Goal: Task Accomplishment & Management: Manage account settings

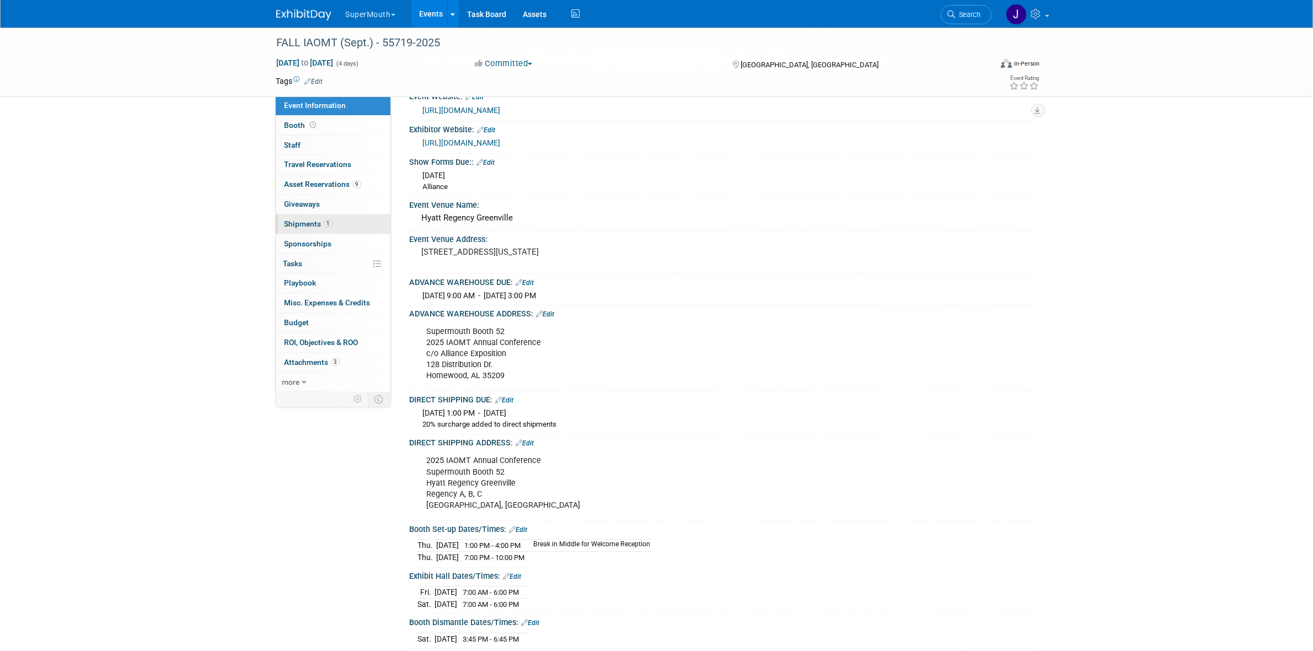
click at [326, 218] on link "1 Shipments 1" at bounding box center [333, 223] width 115 height 19
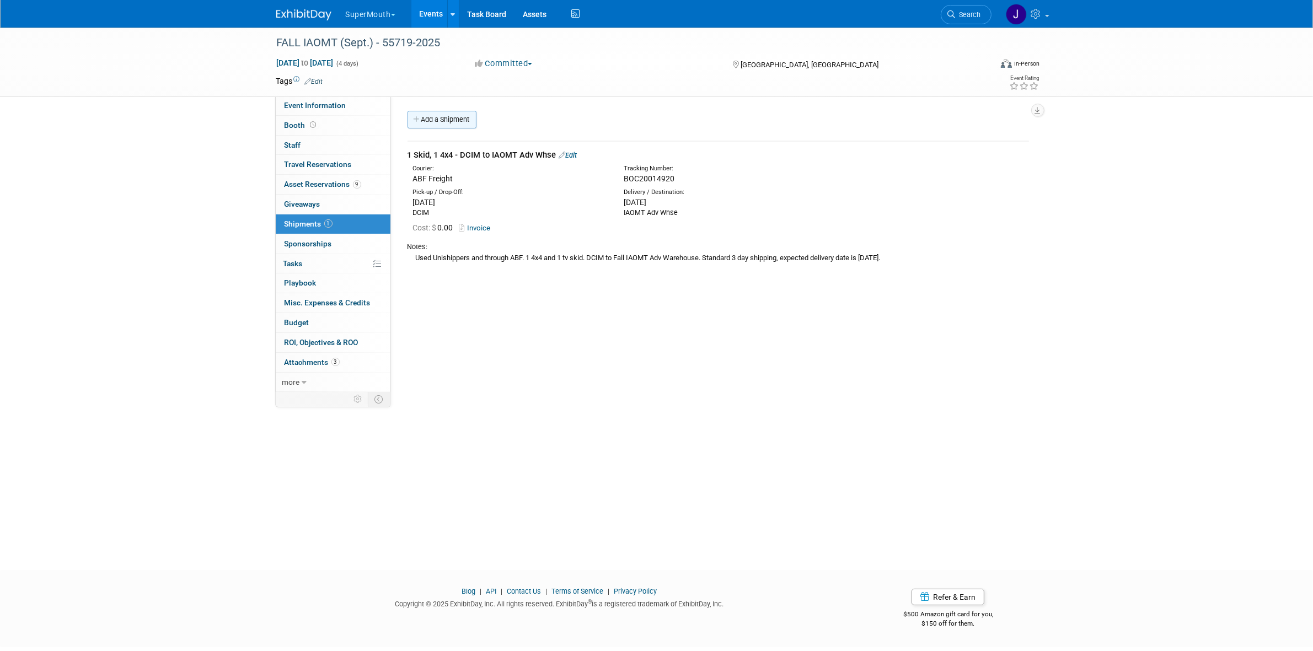
click at [448, 115] on link "Add a Shipment" at bounding box center [441, 120] width 69 height 18
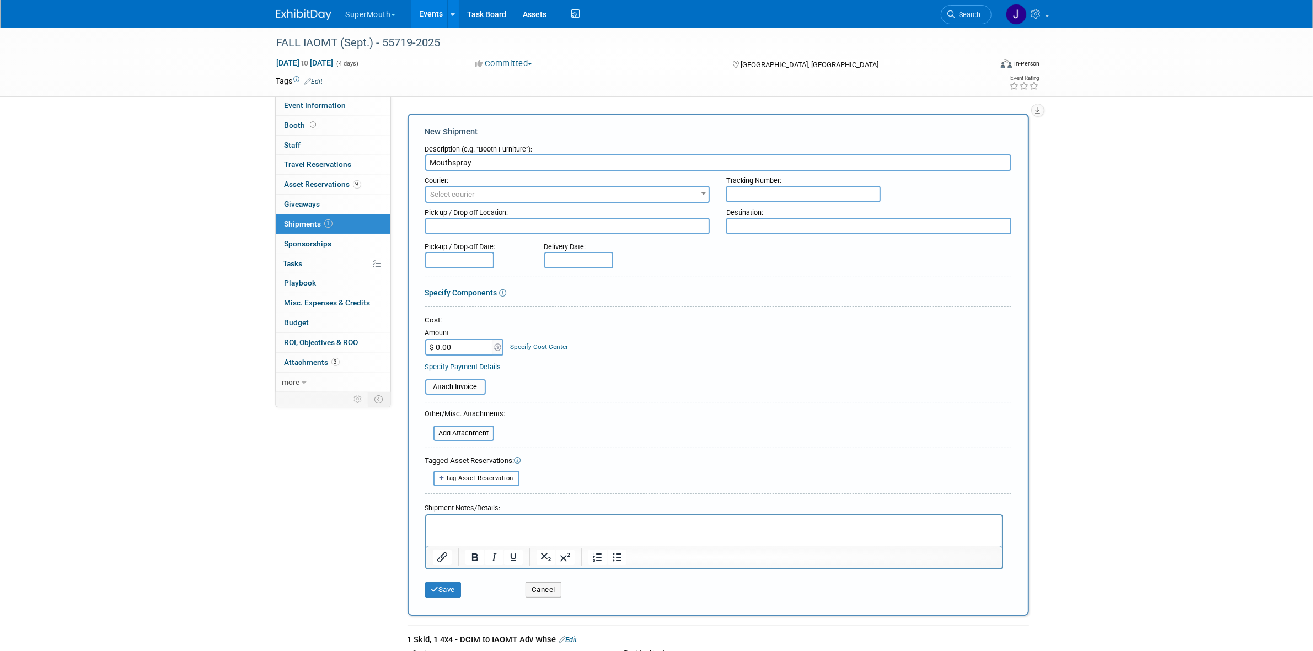
click at [431, 164] on input "Mouthspray" at bounding box center [718, 162] width 586 height 17
click at [455, 166] on input "3 boxes f each Mouthspray" at bounding box center [718, 162] width 586 height 17
click at [486, 160] on input "3 boxes of each Mouthspray" at bounding box center [718, 162] width 586 height 17
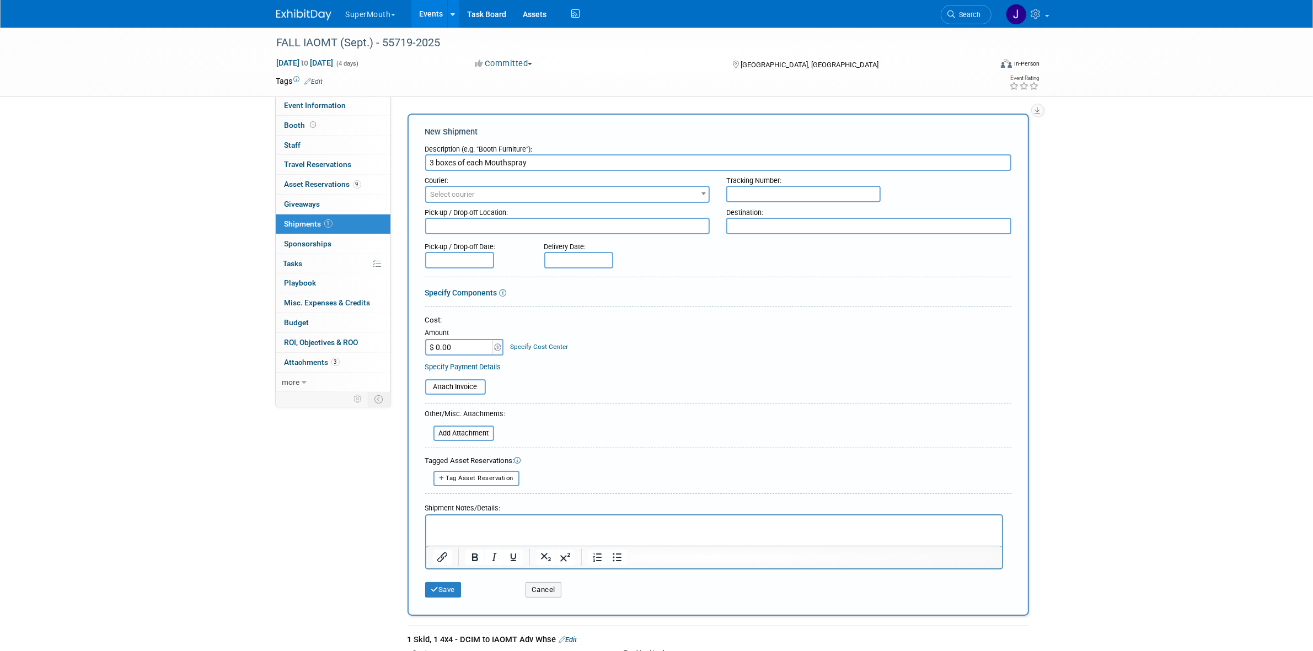
type input "3 boxes of each Mouthspray"
click at [518, 525] on p "Rich Text Area. Press ALT-0 for help." at bounding box center [713, 524] width 563 height 11
click at [482, 160] on input "3 boxes of each Mouthspray" at bounding box center [718, 162] width 586 height 17
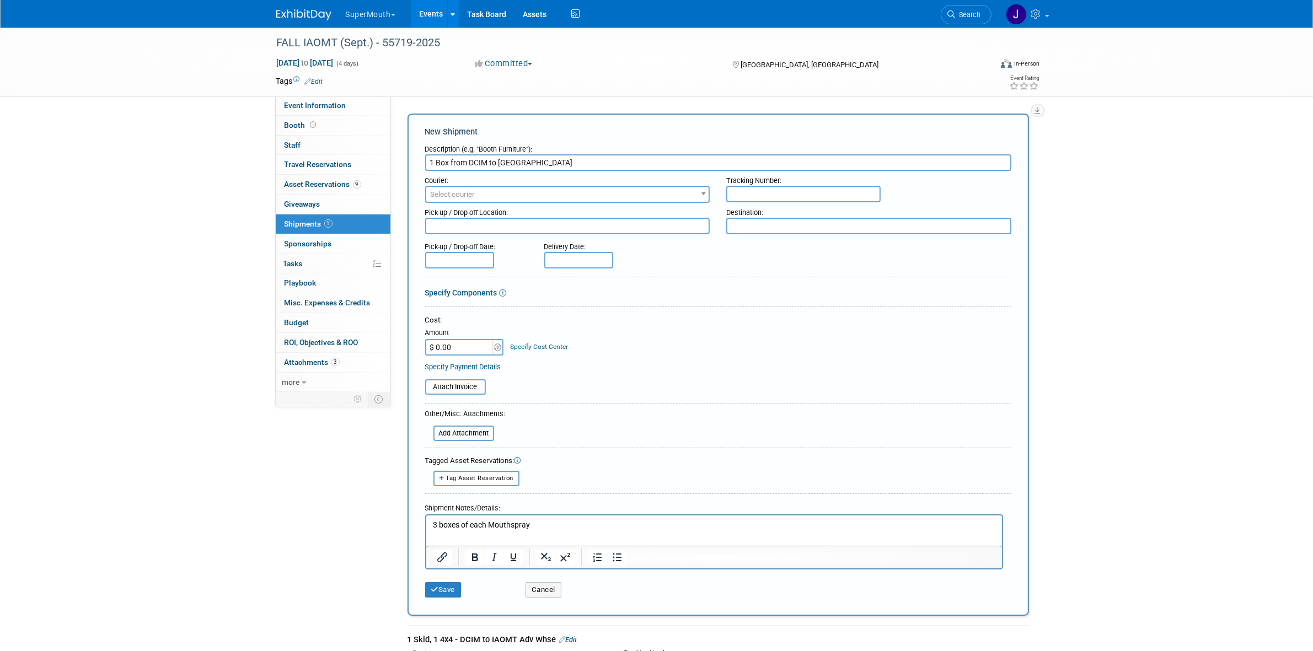
type input "1 Box from DCIM to IAOMT Hotel"
click at [547, 187] on span "Select courier" at bounding box center [567, 194] width 283 height 15
type input "ups"
select select "508"
click at [769, 203] on div "Destination:" at bounding box center [868, 210] width 285 height 15
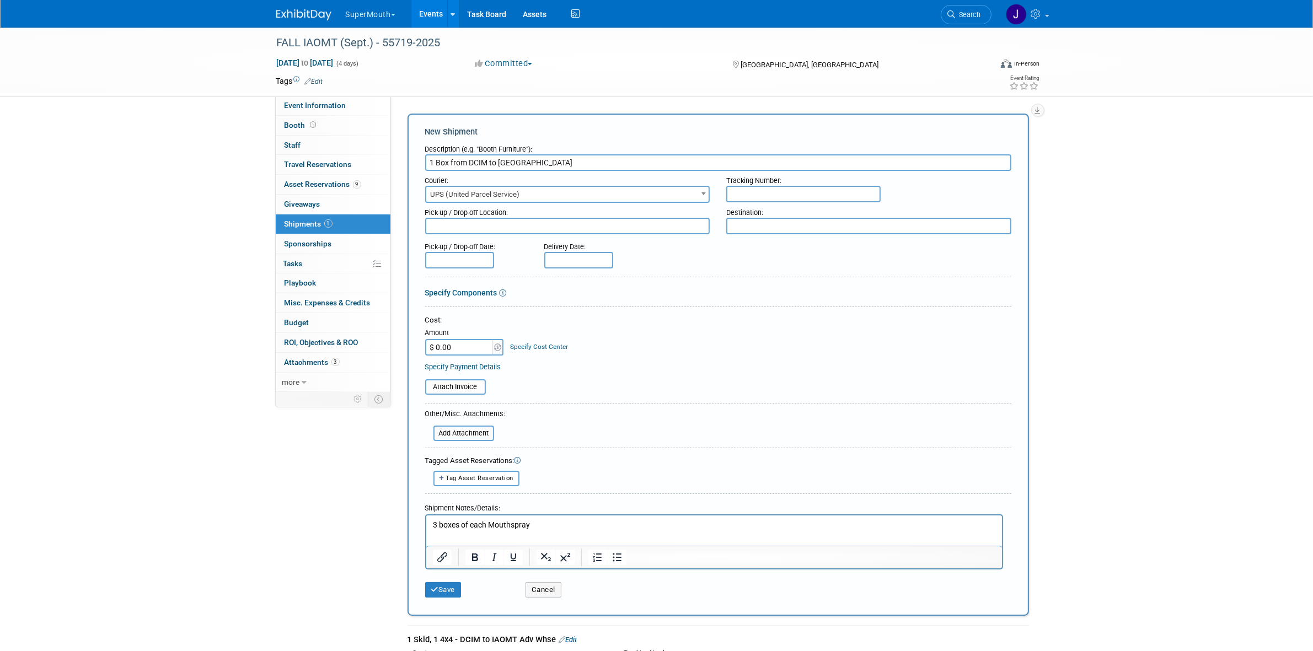
click at [771, 196] on input "text" at bounding box center [803, 194] width 154 height 17
paste input "http://wwwapps.ups.com/WebTracking/processRequest?HTMLVersion=5.0&Requester=NES…"
type input "http://wwwapps.ups.com/WebTracking/processRequest?HTMLVersion=5.0&Requester=NES…"
click at [849, 194] on input "http://wwwapps.ups.com/WebTracking/processRequest?HTMLVersion=5.0&Requester=NES…" at bounding box center [803, 194] width 154 height 17
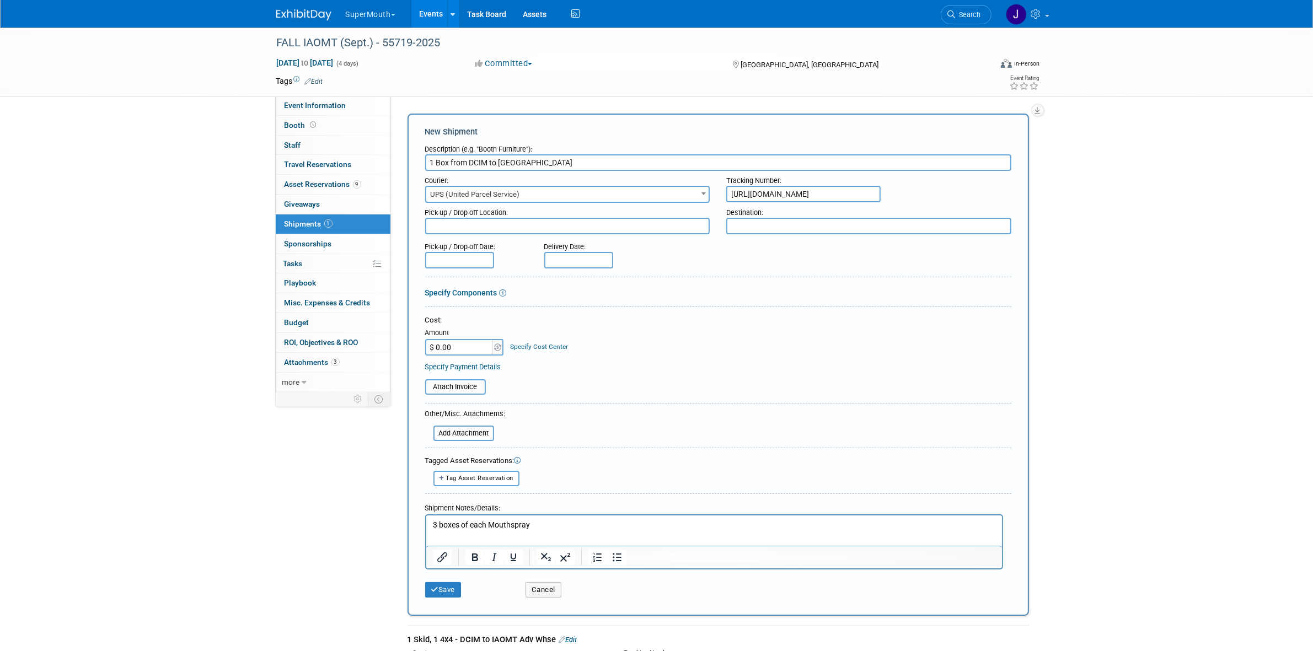
click at [849, 194] on input "http://wwwapps.ups.com/WebTracking/processRequest?HTMLVersion=5.0&Requester=NES…" at bounding box center [803, 194] width 154 height 17
click at [772, 189] on input "text" at bounding box center [803, 194] width 154 height 17
paste input "1ZH4R7851234425021"
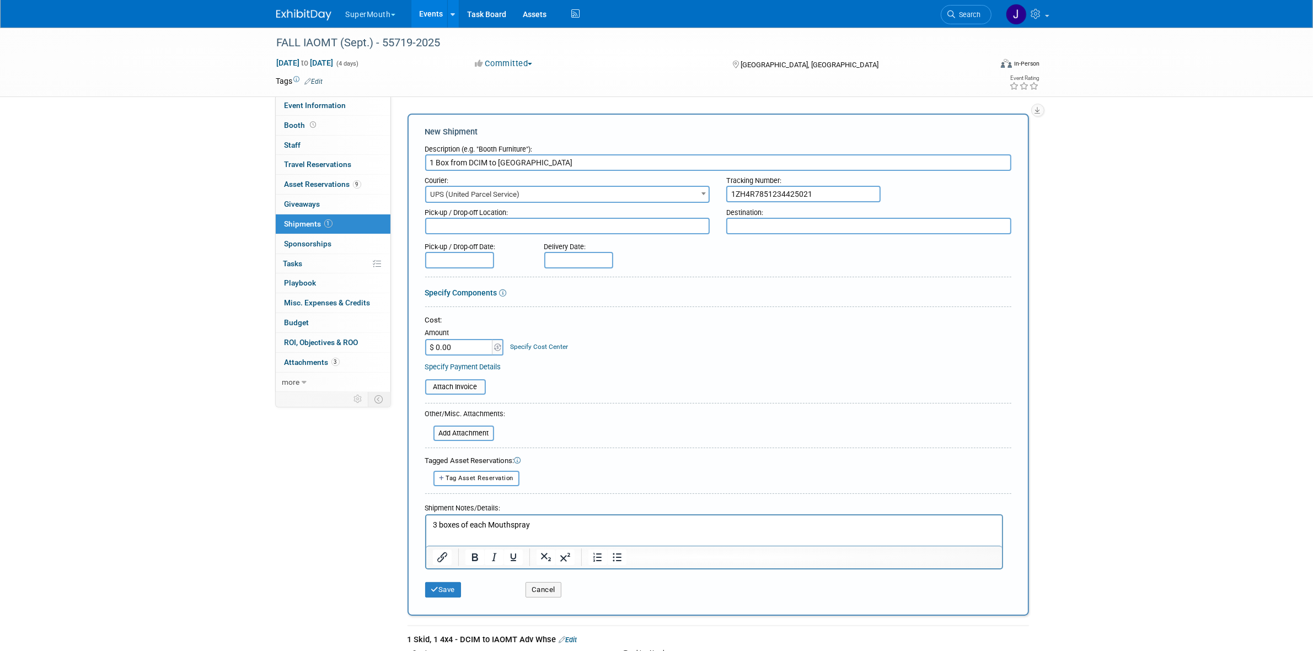
type input "1ZH4R7851234425021"
click at [763, 224] on textarea at bounding box center [868, 226] width 285 height 17
click at [844, 225] on textarea at bounding box center [868, 226] width 285 height 17
paste textarea "Hyatt Regency Greenville"
type textarea "Hyatt Regency Greenville"
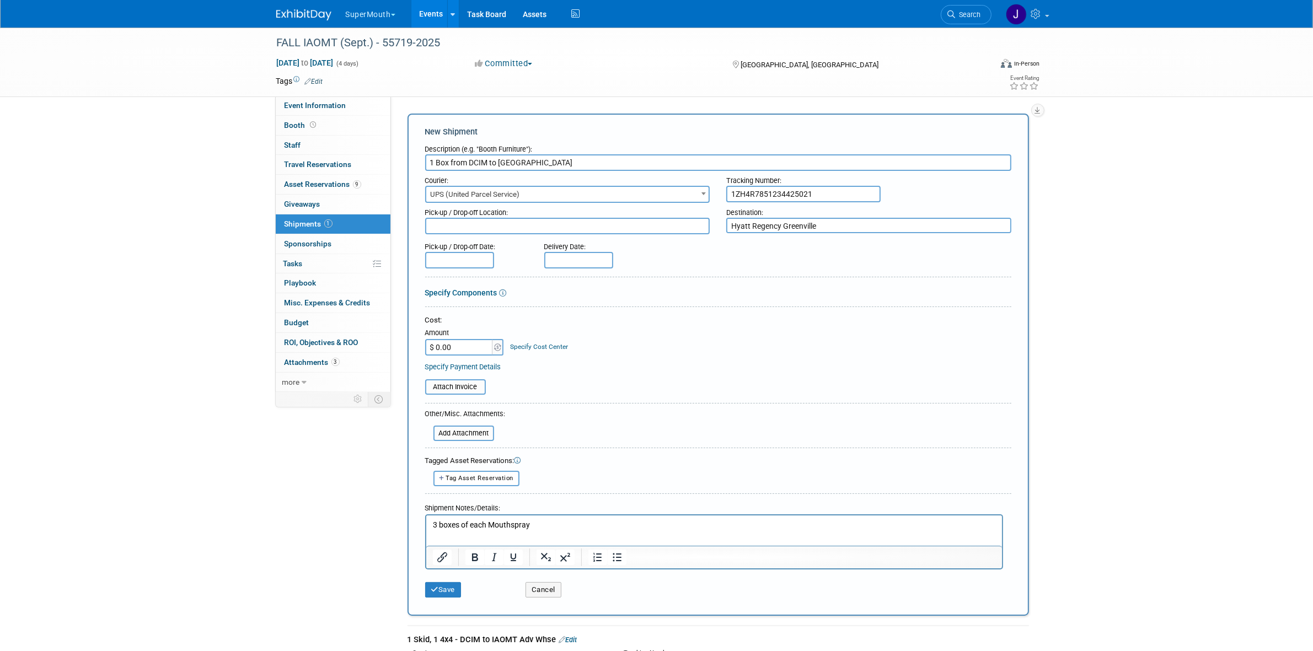
click at [615, 229] on textarea at bounding box center [567, 226] width 285 height 17
type textarea "DCIM"
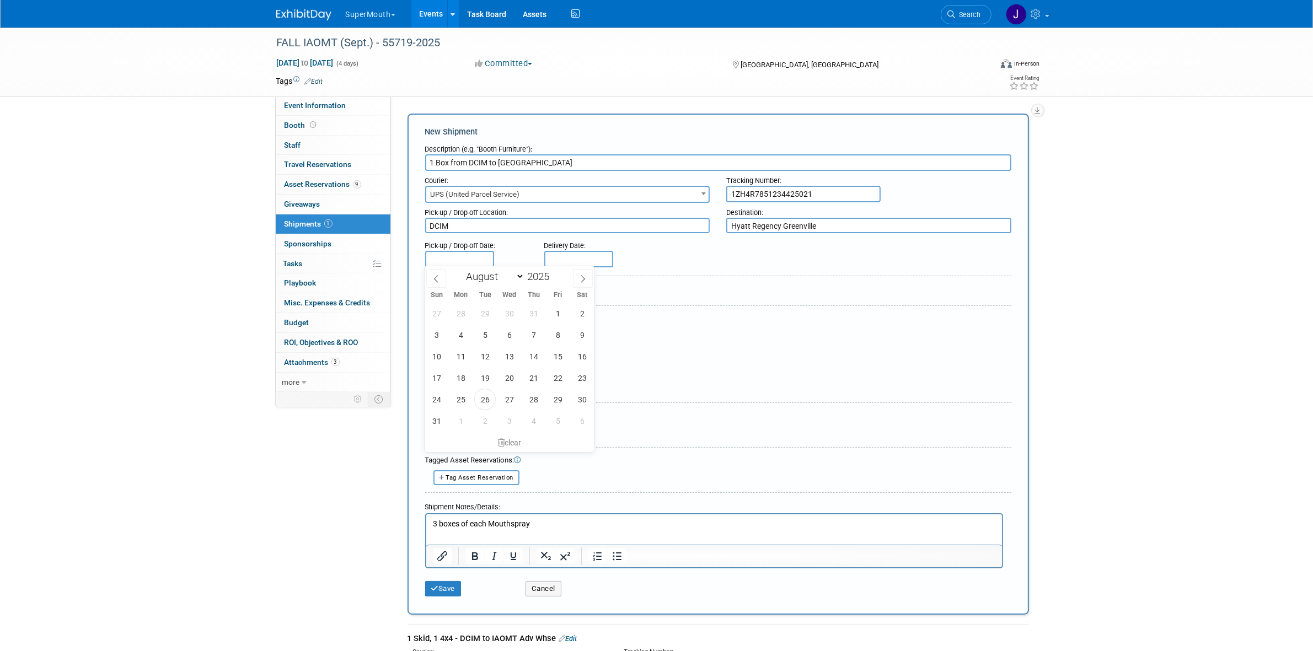
click at [467, 254] on input "text" at bounding box center [459, 259] width 69 height 17
click at [551, 399] on span "29" at bounding box center [558, 400] width 22 height 22
type input "Aug 29, 2025"
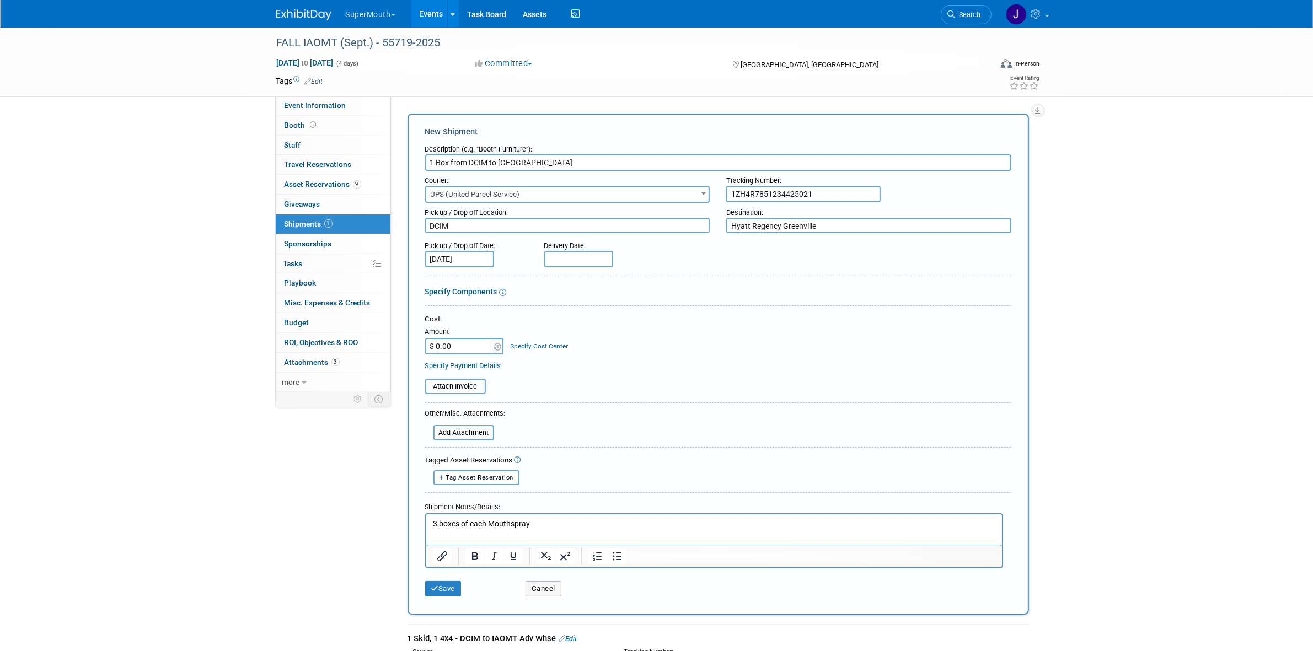
click at [569, 253] on input "text" at bounding box center [578, 259] width 69 height 17
click at [706, 280] on span at bounding box center [702, 278] width 20 height 19
select select "8"
click at [605, 300] on div "Sun Mon Tue Wed Thu Fri Sat" at bounding box center [629, 294] width 170 height 15
click at [604, 306] on span "2" at bounding box center [604, 314] width 22 height 22
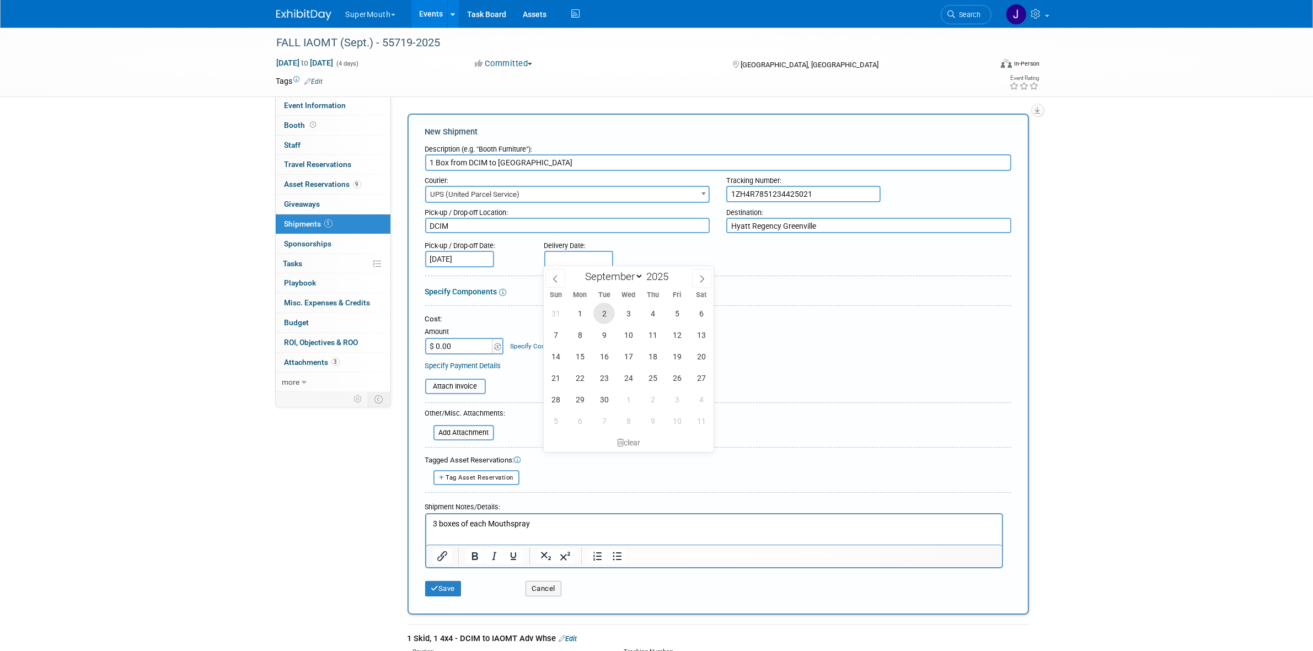
type input "Sep 2, 2025"
click at [589, 530] on html "3 boxes of each Mouthspray" at bounding box center [714, 521] width 576 height 15
click at [642, 525] on p "3 boxes of each Mouthspray sent to the hotel like requested. Was suppose to arr…" at bounding box center [713, 524] width 563 height 11
click at [636, 523] on p "3 boxes of each Mouthspray sent to the hotel like requested. Was suppose to arr…" at bounding box center [713, 524] width 563 height 11
click at [860, 520] on p "3 boxes of each Mouthspray sent to the hotel like requested from Bella. Was sup…" at bounding box center [713, 524] width 563 height 11
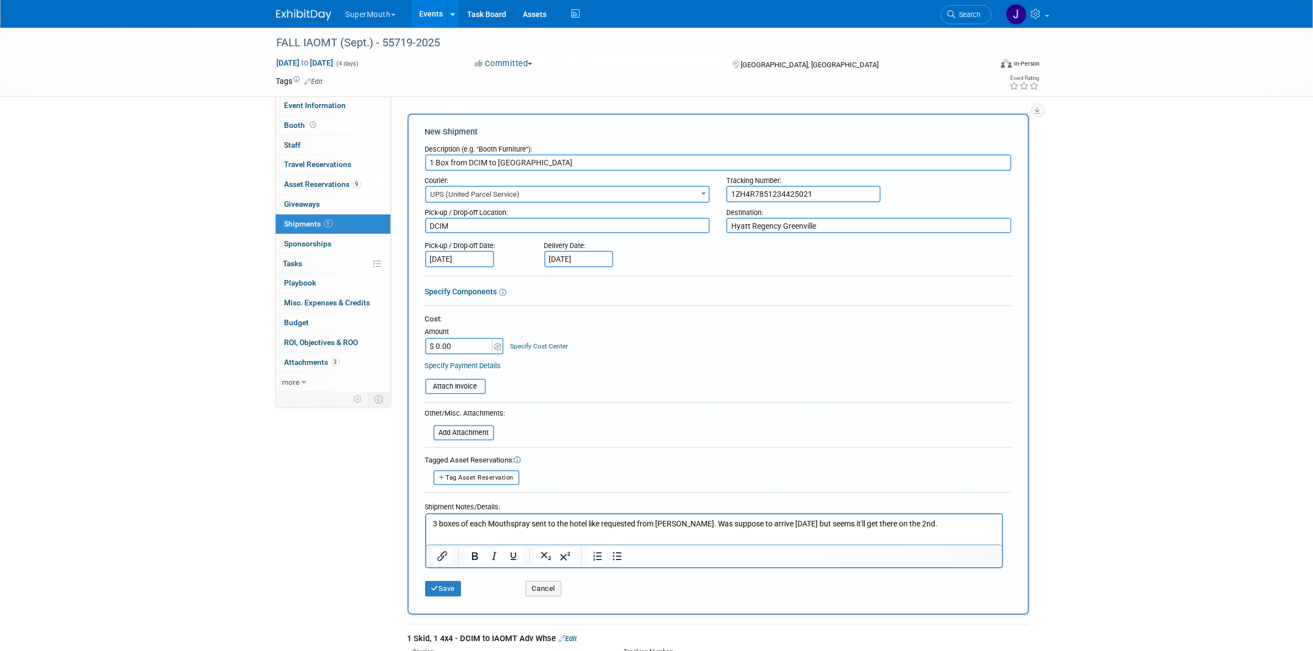
click at [926, 525] on p "3 boxes of each Mouthspray sent to the hotel like requested from Bella. Was sup…" at bounding box center [713, 524] width 563 height 11
drag, startPoint x: 763, startPoint y: 255, endPoint x: 833, endPoint y: 251, distance: 70.7
click at [821, 254] on div "Pick-up / Drop-off Date: Aug 29, 2025 Delivery Date: Sep 2, 2025" at bounding box center [718, 251] width 603 height 31
click at [947, 528] on p "3 boxes of each Mouthspray sent to the hotel like requested from Bella. Was sup…" at bounding box center [713, 524] width 563 height 11
click at [928, 524] on p "3 boxes of each Mouthspray sent to the hotel like requested from Bella. Was sup…" at bounding box center [713, 530] width 563 height 22
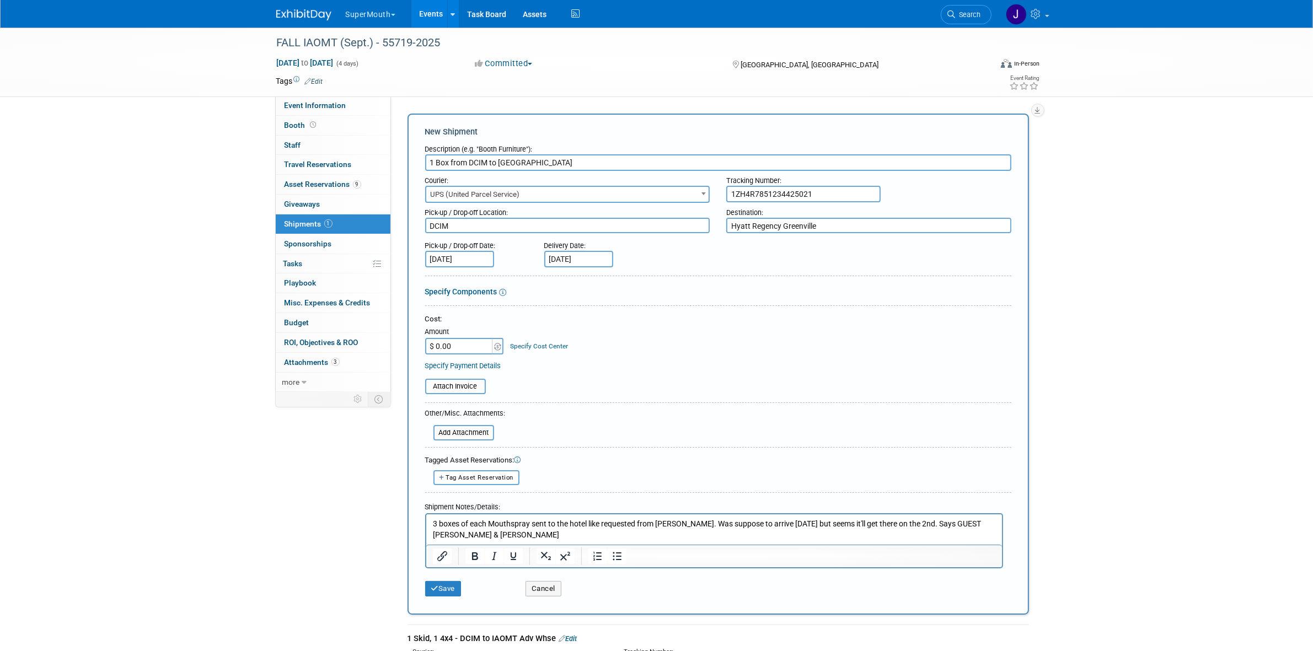
click at [926, 528] on p "3 boxes of each Mouthspray sent to the hotel like requested from Bella. Was sup…" at bounding box center [713, 530] width 563 height 22
click at [447, 583] on button "Save" at bounding box center [443, 588] width 36 height 15
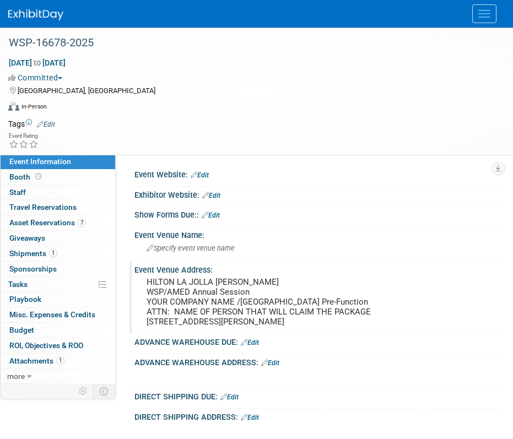
click at [195, 310] on pre "HILTON LA JOLLA TORREY PINES WSP/AMED Annual Session YOUR COMPANY NAME /Grande …" at bounding box center [320, 302] width 346 height 50
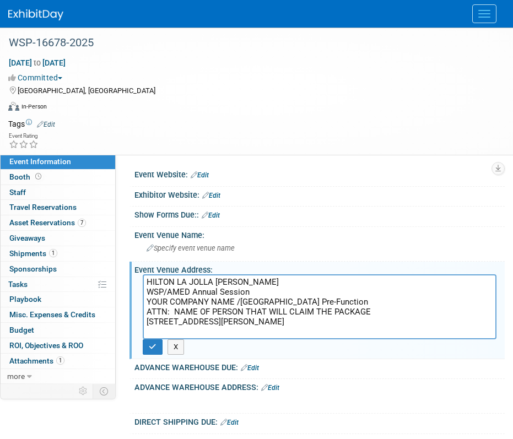
click at [187, 319] on textarea "HILTON LA JOLLA TORREY PINES WSP/AMED Annual Session YOUR COMPANY NAME /Grande …" at bounding box center [320, 307] width 354 height 65
click at [178, 349] on button "X" at bounding box center [176, 347] width 17 height 15
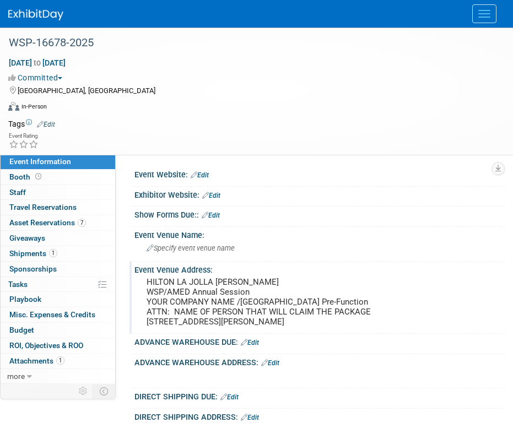
click at [175, 313] on pre "HILTON LA JOLLA TORREY PINES WSP/AMED Annual Session YOUR COMPANY NAME /Grande …" at bounding box center [320, 302] width 346 height 50
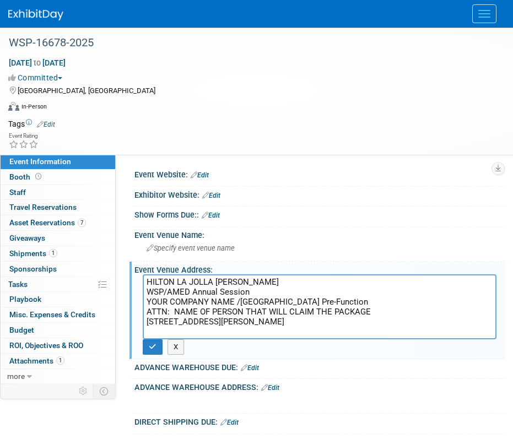
drag, startPoint x: 174, startPoint y: 310, endPoint x: 372, endPoint y: 311, distance: 197.4
click at [372, 311] on textarea "HILTON LA JOLLA TORREY PINES WSP/AMED Annual Session YOUR COMPANY NAME /Grande …" at bounding box center [320, 307] width 354 height 65
type textarea "HILTON LA JOLLA TORREY PINES WSP/AMED Annual Session YOUR COMPANY NAME /Grande …"
click at [157, 347] on button "button" at bounding box center [153, 347] width 20 height 15
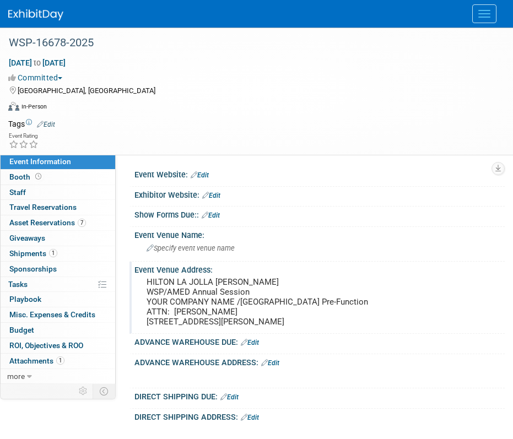
click at [249, 304] on pre "HILTON LA JOLLA TORREY PINES WSP/AMED Annual Session YOUR COMPANY NAME /Grande …" at bounding box center [320, 302] width 346 height 50
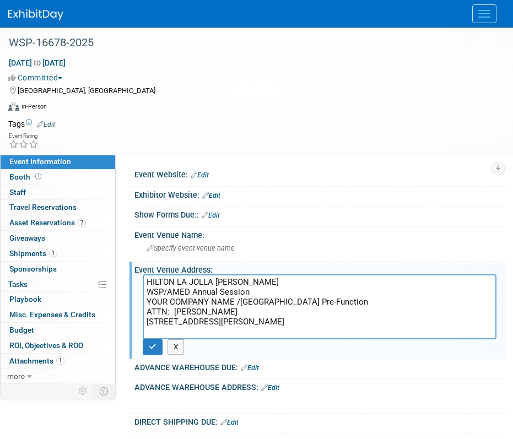
drag, startPoint x: 234, startPoint y: 298, endPoint x: 146, endPoint y: 299, distance: 88.8
click at [146, 299] on textarea "HILTON LA JOLLA TORREY PINES WSP/AMED Annual Session YOUR COMPANY NAME /Grande …" at bounding box center [320, 307] width 354 height 65
type textarea "HILTON LA JOLLA TORREY PINES WSP/AMED Annual Session Supermouth /Grande Ballroo…"
click at [153, 343] on icon "button" at bounding box center [153, 346] width 8 height 7
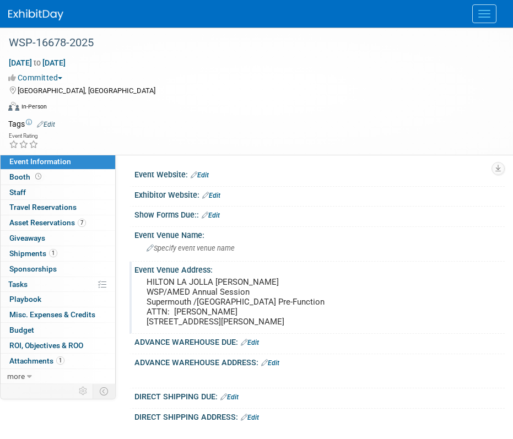
click at [191, 280] on pre "HILTON LA JOLLA TORREY PINES WSP/AMED Annual Session Supermouth /Grande Ballroo…" at bounding box center [320, 302] width 346 height 50
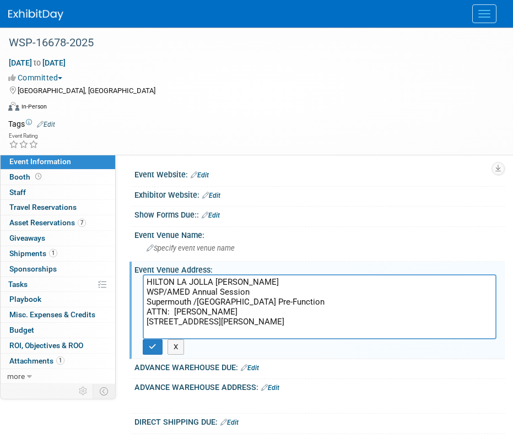
click at [191, 280] on textarea "HILTON LA JOLLA TORREY PINES WSP/AMED Annual Session Supermouth /Grande Ballroo…" at bounding box center [320, 307] width 354 height 65
click at [195, 286] on textarea "HILTON LA JOLLA TORREY PINES WSP/AMED Annual Session Supermouth /Grande Ballroo…" at bounding box center [320, 307] width 354 height 65
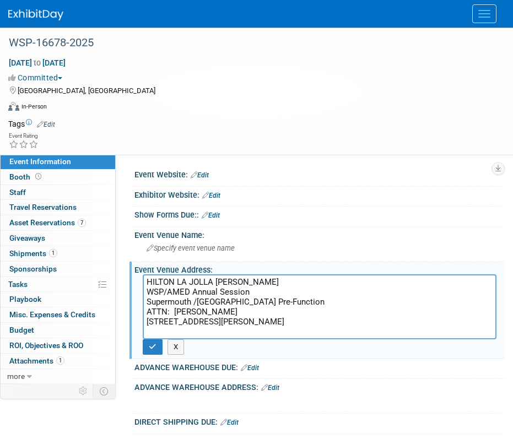
click at [192, 292] on textarea "HILTON LA JOLLA TORREY PINES WSP/AMED Annual Session Supermouth /Grande Ballroo…" at bounding box center [320, 307] width 354 height 65
click at [247, 305] on textarea "HILTON LA JOLLA TORREY PINES WSP/AMED Annual Session Supermouth /Grande Ballroo…" at bounding box center [320, 307] width 354 height 65
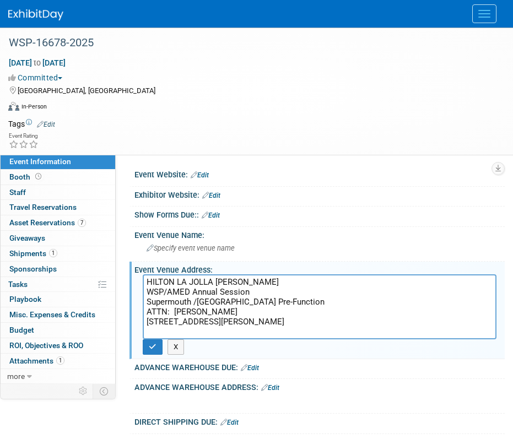
click at [247, 305] on textarea "HILTON LA JOLLA TORREY PINES WSP/AMED Annual Session Supermouth /Grande Ballroo…" at bounding box center [320, 307] width 354 height 65
click at [213, 333] on textarea "HILTON LA JOLLA TORREY PINES WSP/AMED Annual Session Supermouth /Grande Ballroo…" at bounding box center [320, 307] width 354 height 65
click at [225, 299] on textarea "HILTON LA JOLLA TORREY PINES WSP/AMED Annual Session Supermouth /Grande Ballroo…" at bounding box center [320, 307] width 354 height 65
drag, startPoint x: 198, startPoint y: 302, endPoint x: 344, endPoint y: 305, distance: 146.2
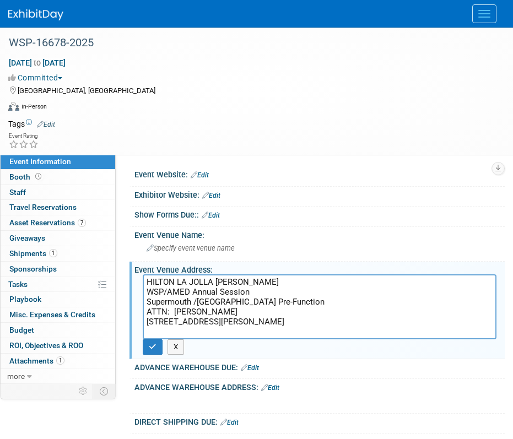
click at [344, 305] on textarea "HILTON LA JOLLA TORREY PINES WSP/AMED Annual Session Supermouth /Grande Ballroo…" at bounding box center [320, 307] width 354 height 65
click at [200, 299] on textarea "HILTON LA JOLLA TORREY PINES WSP/AMED Annual Session Supermouth /Grande Ballroo…" at bounding box center [320, 307] width 354 height 65
drag, startPoint x: 165, startPoint y: 290, endPoint x: 270, endPoint y: 289, distance: 105.3
click at [270, 289] on textarea "HILTON LA JOLLA TORREY PINES WSP/AMED Annual Session Supermouth /Grande Ballroo…" at bounding box center [320, 307] width 354 height 65
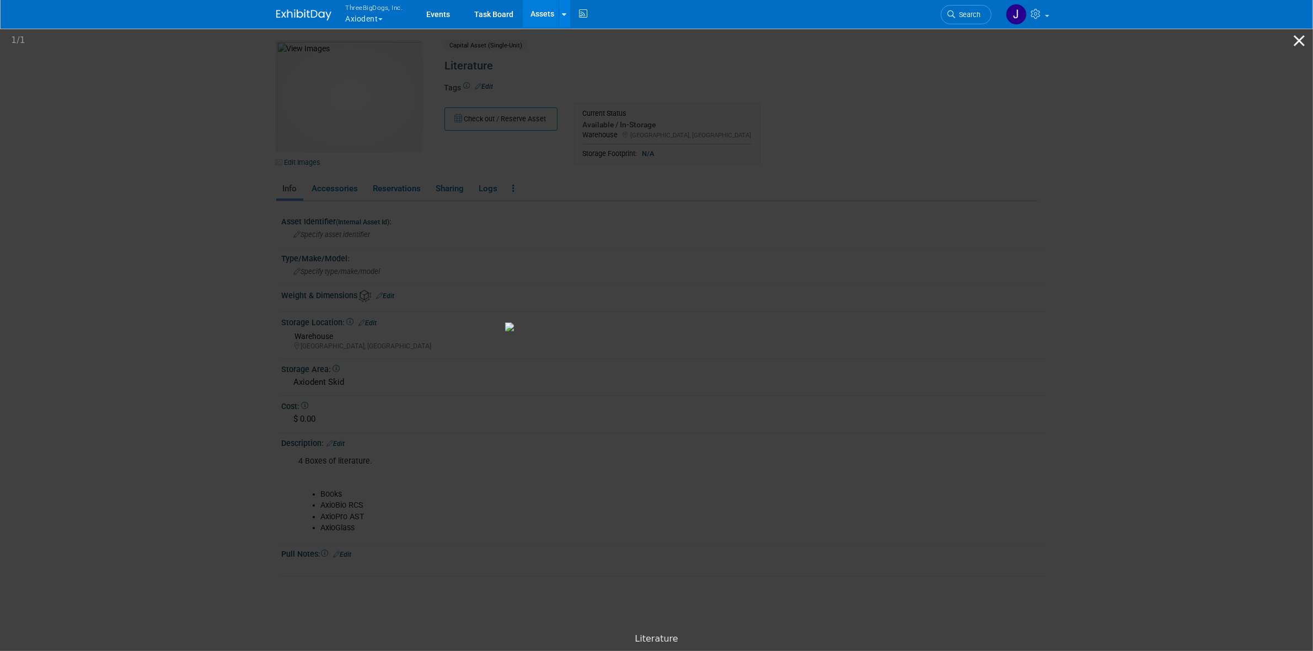
click at [1299, 41] on button "Close gallery" at bounding box center [1299, 41] width 28 height 26
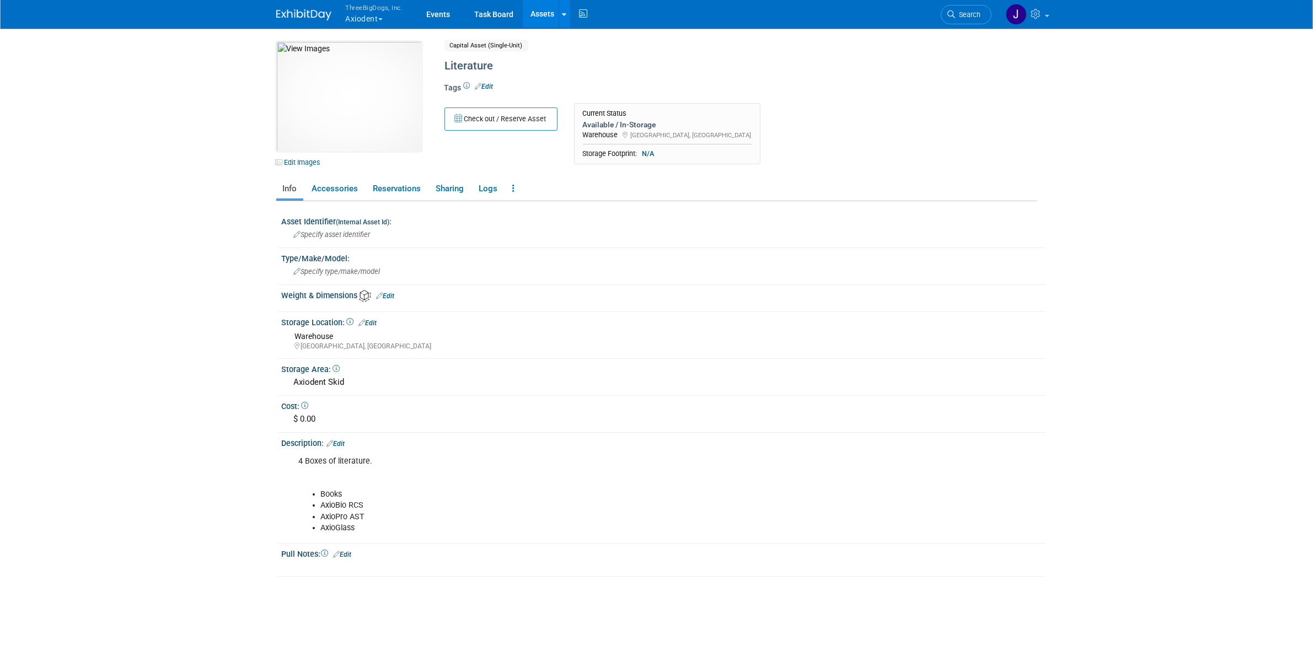
click at [345, 441] on link "Edit" at bounding box center [336, 444] width 18 height 8
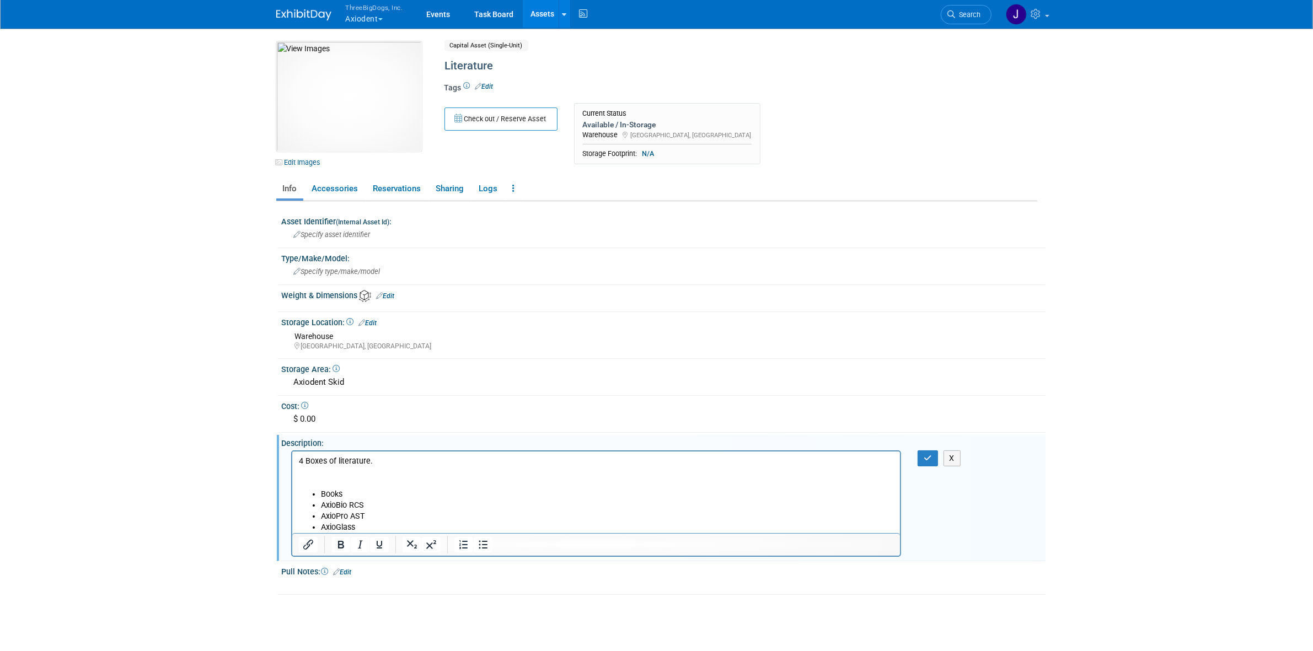
click at [401, 464] on p "4 Boxes of literature." at bounding box center [595, 472] width 595 height 33
click at [398, 472] on p "4 Boxes of literature." at bounding box center [595, 472] width 595 height 33
click at [410, 453] on html "4 Boxes of literature. (EACH STACK IS 50) Books AxioBio RCS AxioPro AST AxioGla…" at bounding box center [596, 493] width 608 height 82
click at [928, 450] on button "button" at bounding box center [927, 458] width 20 height 16
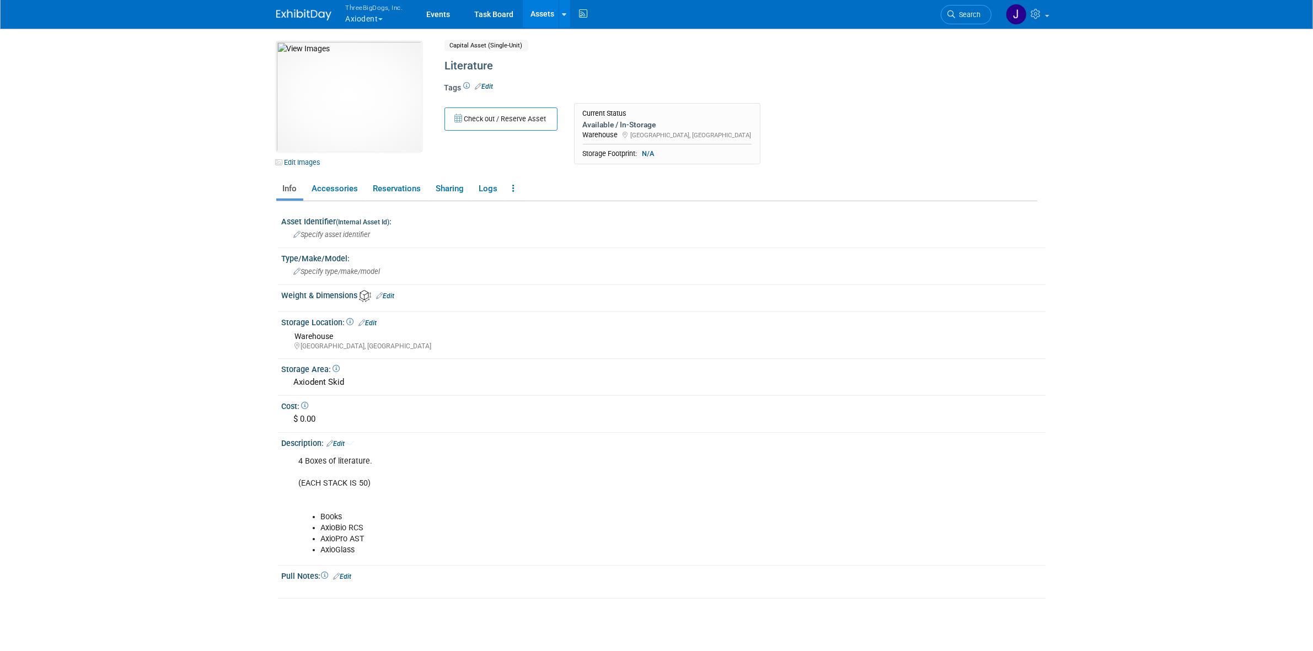
click at [928, 453] on div "4 Boxes of literature. (EACH STACK IS 50) Books AxioBio RCS AxioPro AST AxioGla…" at bounding box center [664, 505] width 764 height 115
click at [338, 440] on link "Edit" at bounding box center [336, 444] width 18 height 8
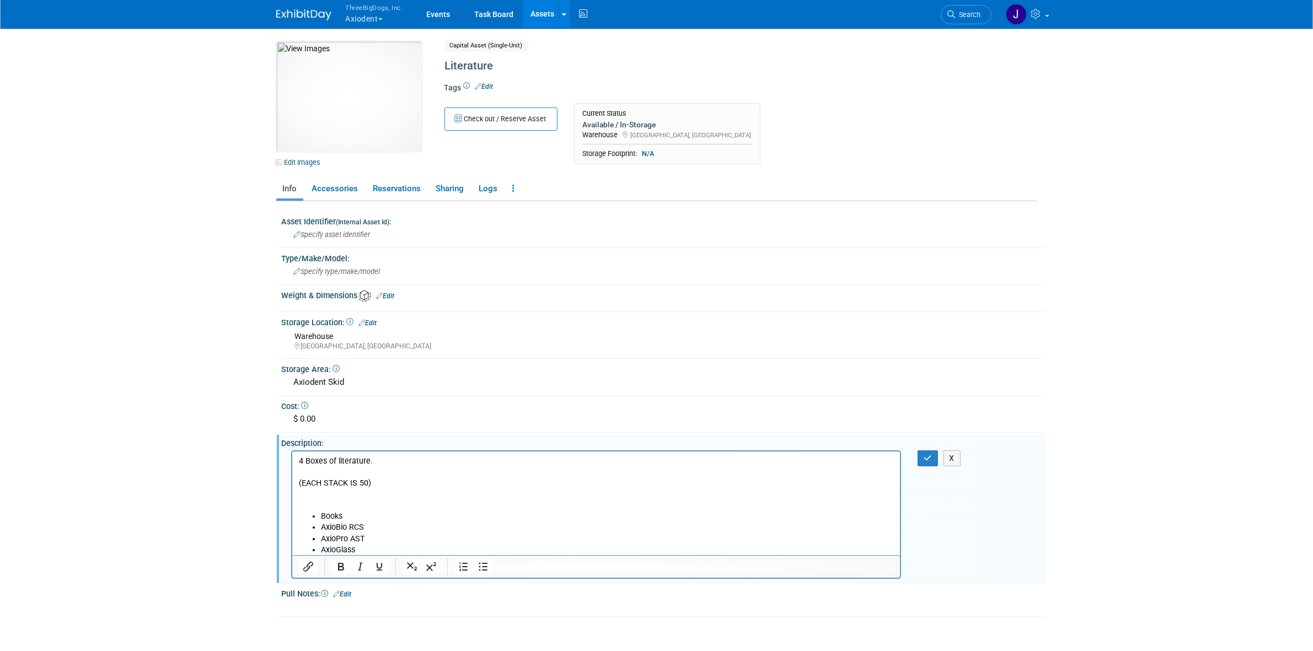
click at [368, 488] on p "4 Boxes of literature. (EACH STACK IS 50)" at bounding box center [595, 483] width 595 height 55
click at [932, 459] on button "button" at bounding box center [927, 458] width 20 height 16
